Goal: Task Accomplishment & Management: Use online tool/utility

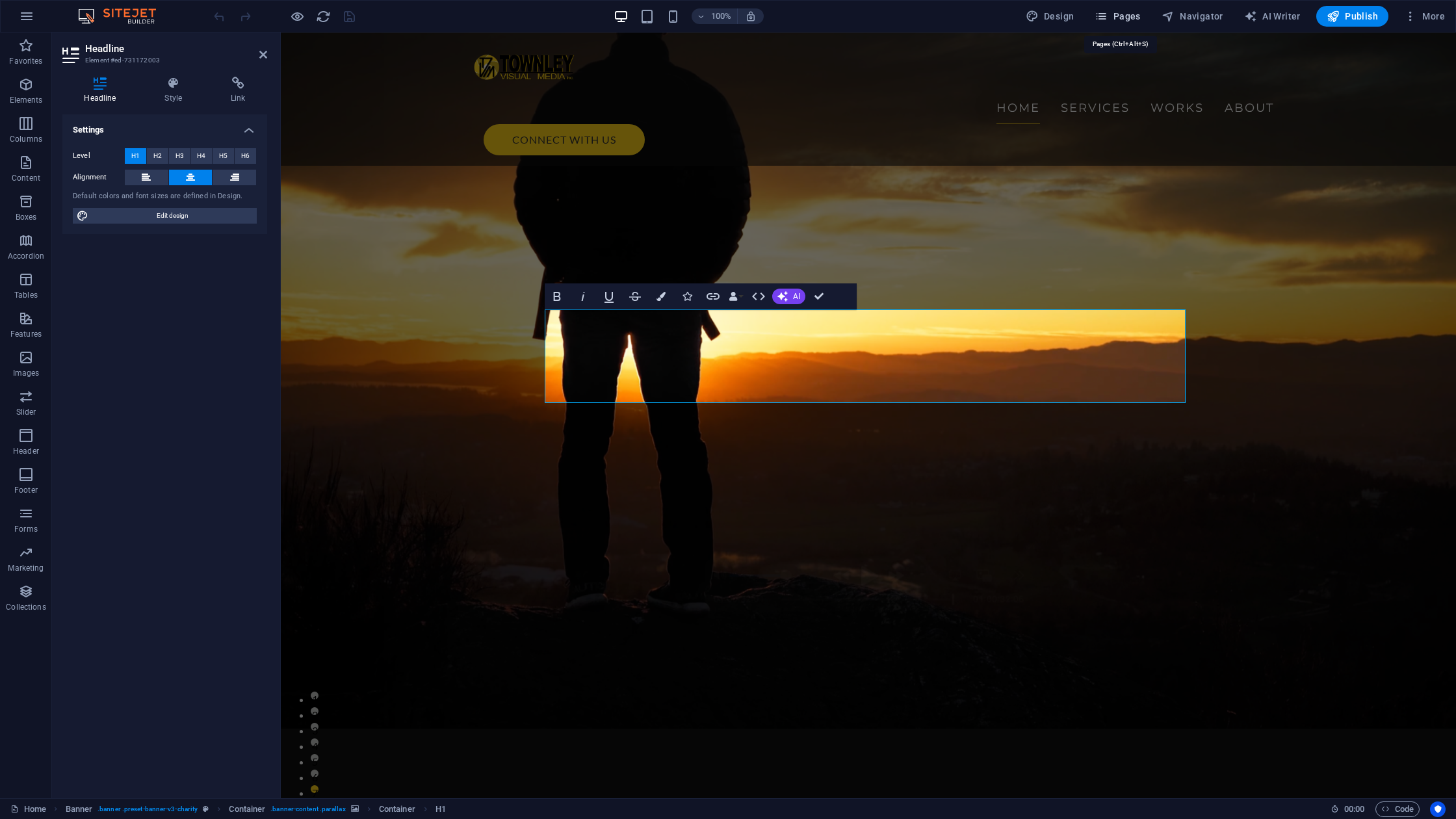
click at [1133, 15] on span "Pages" at bounding box center [1117, 16] width 45 height 13
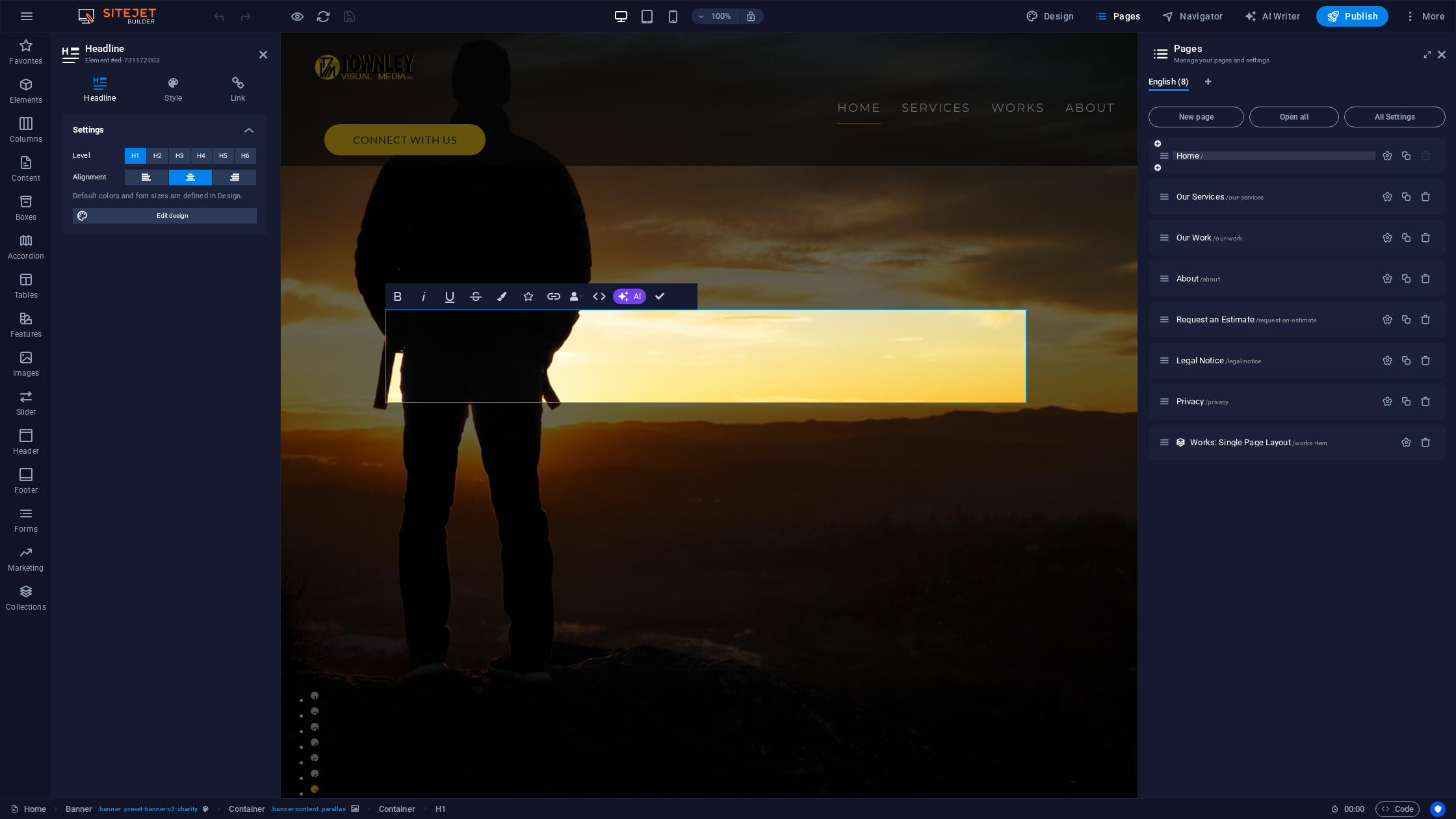
click at [1251, 159] on p "Home /" at bounding box center [1274, 156] width 195 height 9
click at [1385, 155] on icon "button" at bounding box center [1387, 155] width 11 height 11
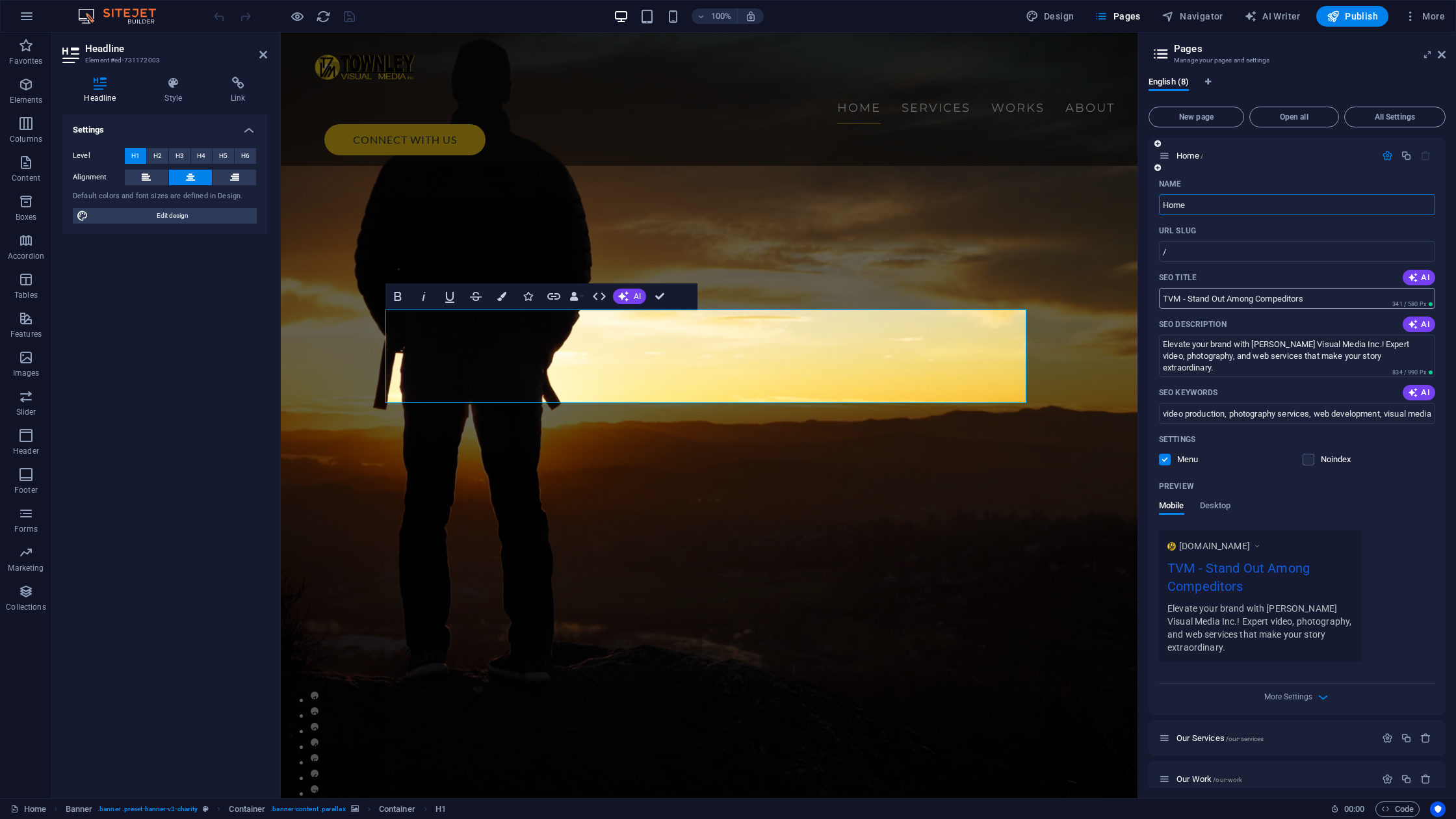
click at [1290, 298] on input "TVM - Stand Out Among Compeditors" at bounding box center [1297, 298] width 276 height 21
type input "TVM - Stand Out Among Competitors"
click at [1369, 15] on span "Publish" at bounding box center [1353, 16] width 51 height 13
checkbox input "false"
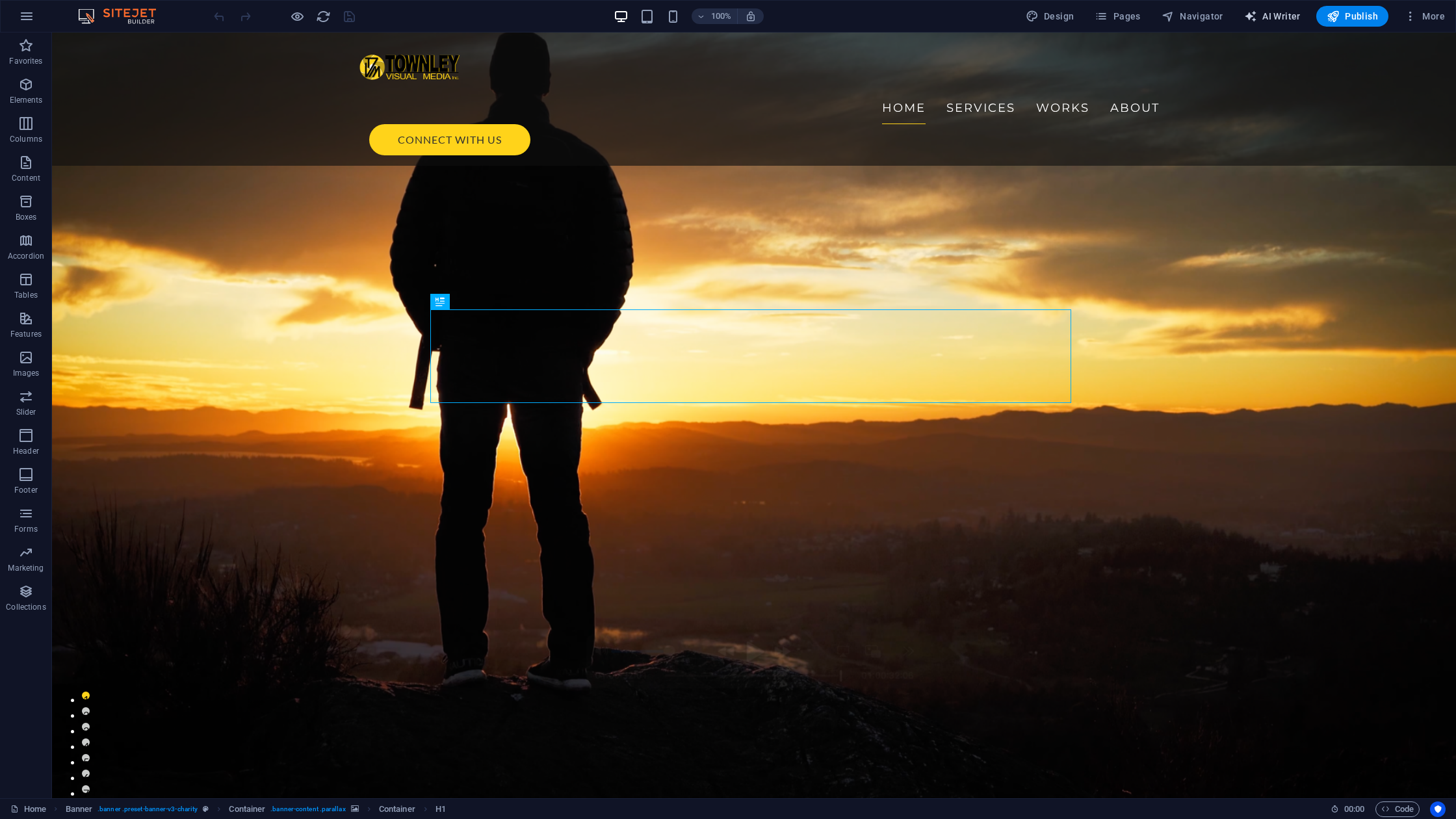
click at [1278, 19] on span "AI Writer" at bounding box center [1272, 16] width 56 height 13
select select "English"
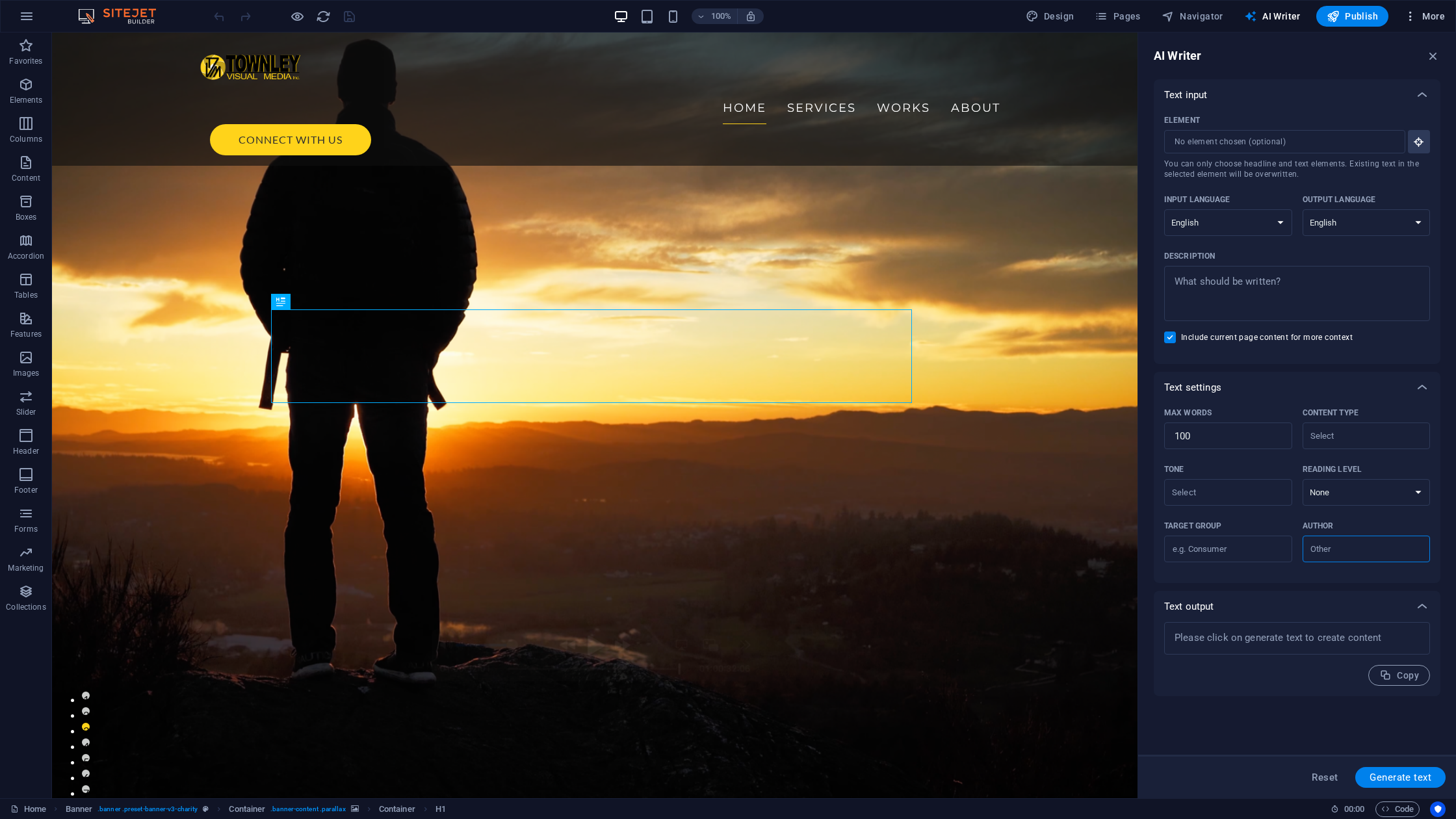
click at [1428, 17] on span "More" at bounding box center [1424, 16] width 41 height 13
click at [1370, 112] on h6 "SEO Analysis" at bounding box center [1397, 112] width 78 height 15
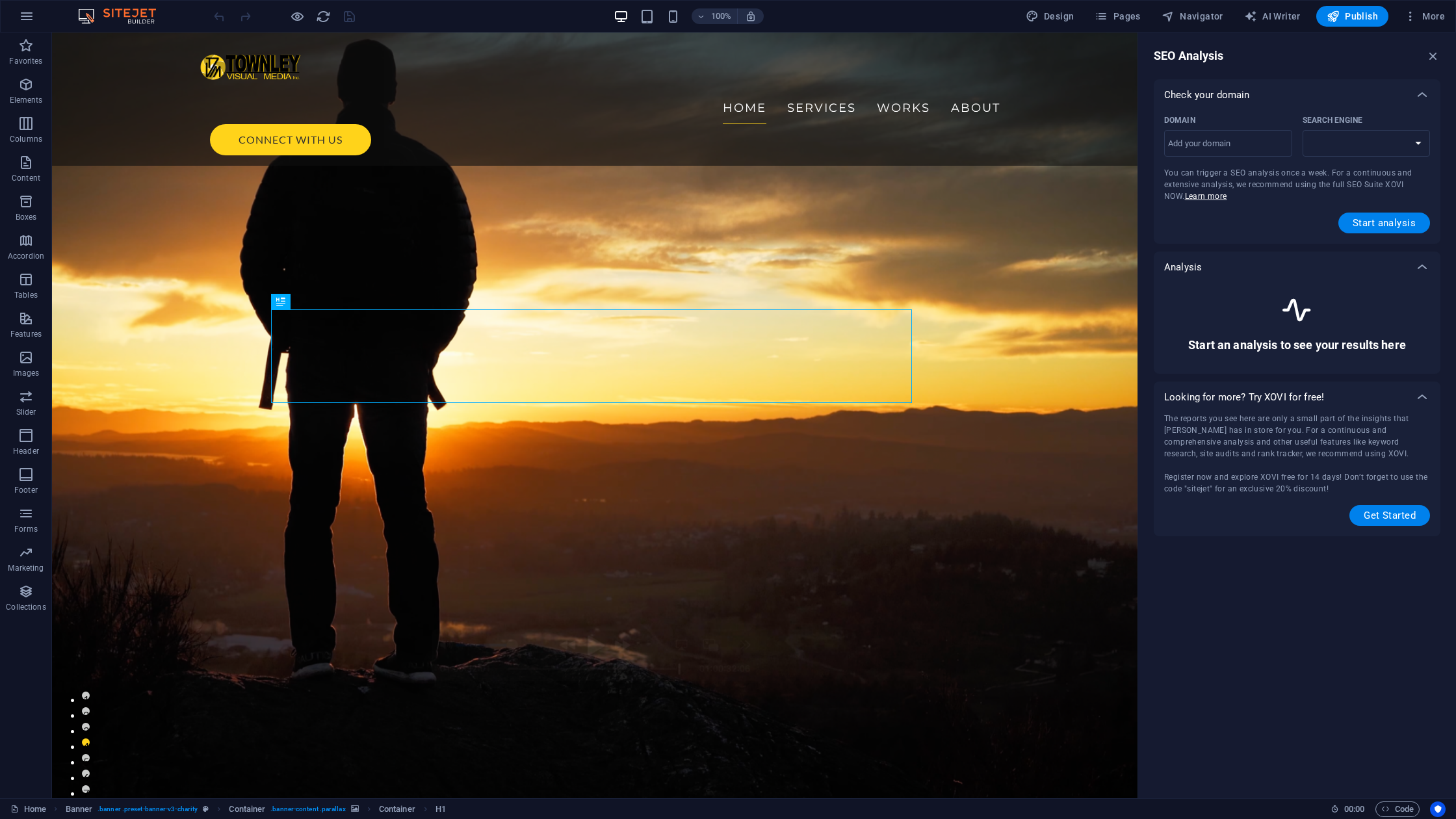
select select "google.com"
click at [1235, 144] on input "Domain ​" at bounding box center [1228, 144] width 128 height 21
type input "townleyvm.ca"
click at [1380, 220] on span "Start analysis" at bounding box center [1384, 223] width 63 height 10
